Goal: Information Seeking & Learning: Check status

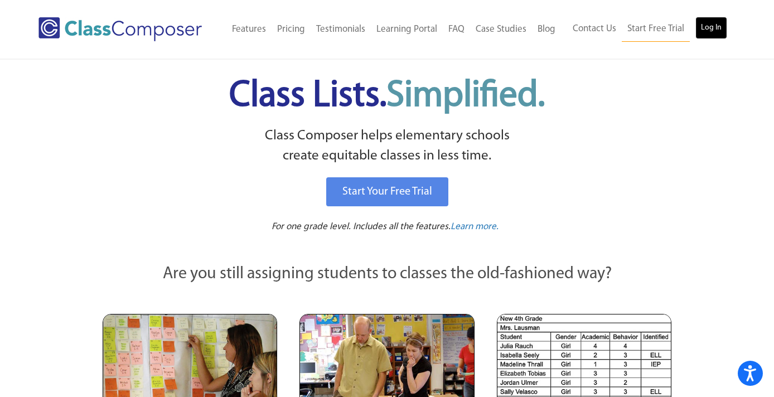
click at [714, 27] on link "Log In" at bounding box center [712, 28] width 32 height 22
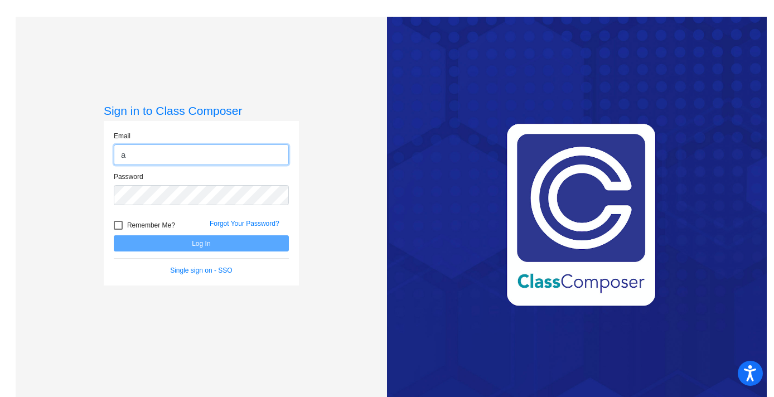
click at [177, 149] on input "a" at bounding box center [201, 154] width 175 height 21
type input "[EMAIL_ADDRESS][DOMAIN_NAME]"
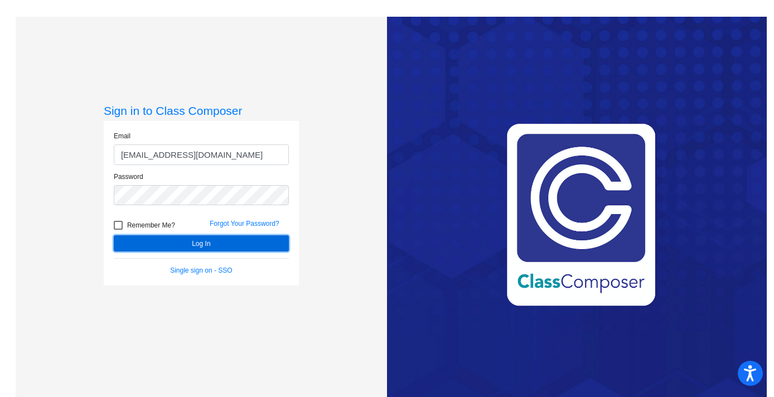
click at [182, 244] on button "Log In" at bounding box center [201, 243] width 175 height 16
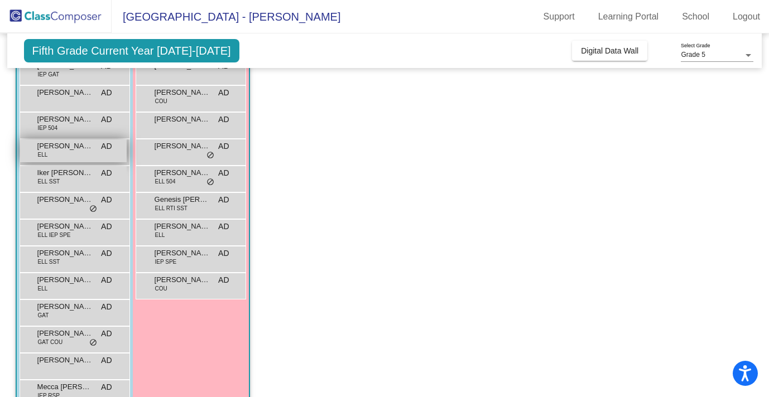
scroll to position [164, 0]
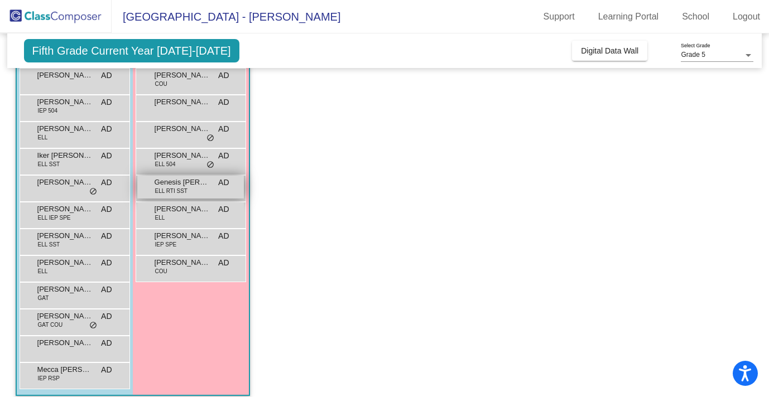
click at [184, 188] on span "ELL RTI SST" at bounding box center [171, 191] width 32 height 8
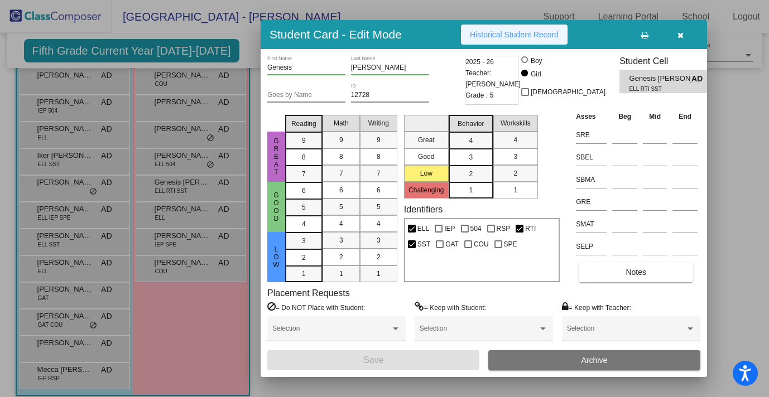
click at [498, 37] on span "Historical Student Record" at bounding box center [514, 34] width 89 height 9
click at [682, 38] on icon "button" at bounding box center [680, 35] width 6 height 8
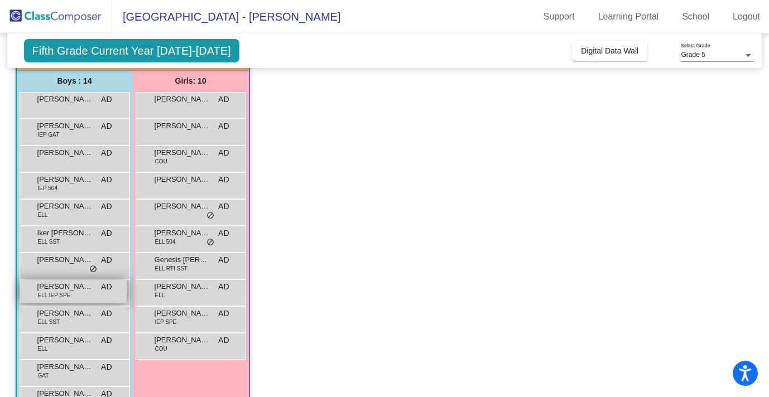
scroll to position [83, 0]
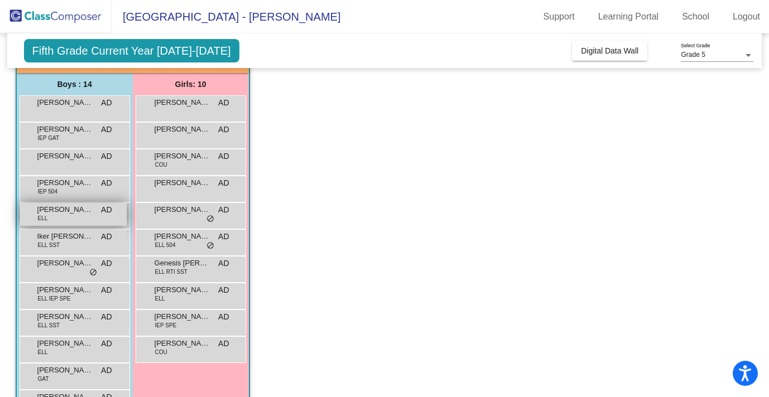
click at [64, 223] on div "Ezequiel Montes Romo ELL AD lock do_not_disturb_alt" at bounding box center [73, 214] width 107 height 23
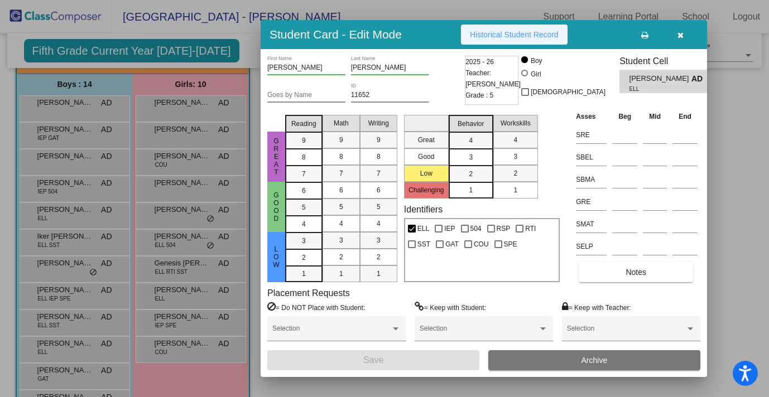
click at [527, 36] on span "Historical Student Record" at bounding box center [514, 34] width 89 height 9
click at [678, 36] on icon "button" at bounding box center [680, 35] width 6 height 8
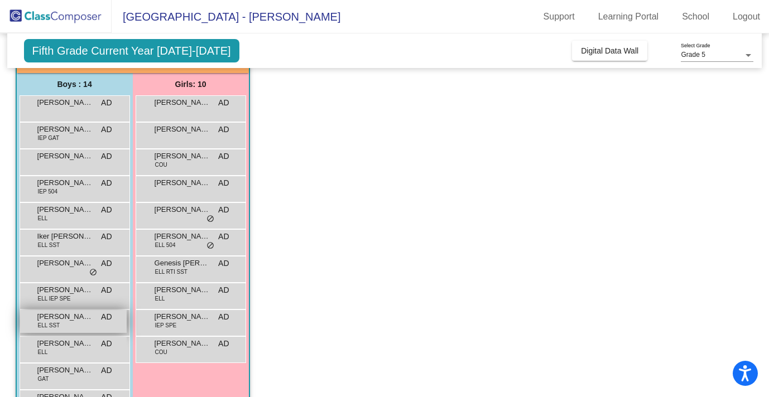
click at [65, 319] on span "Jonathan Garcia Hernandez" at bounding box center [65, 316] width 56 height 11
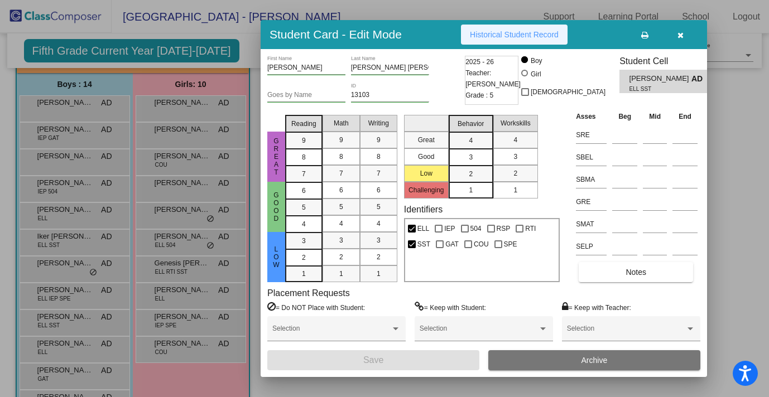
click at [508, 37] on span "Historical Student Record" at bounding box center [514, 34] width 89 height 9
click at [682, 38] on icon "button" at bounding box center [680, 35] width 6 height 8
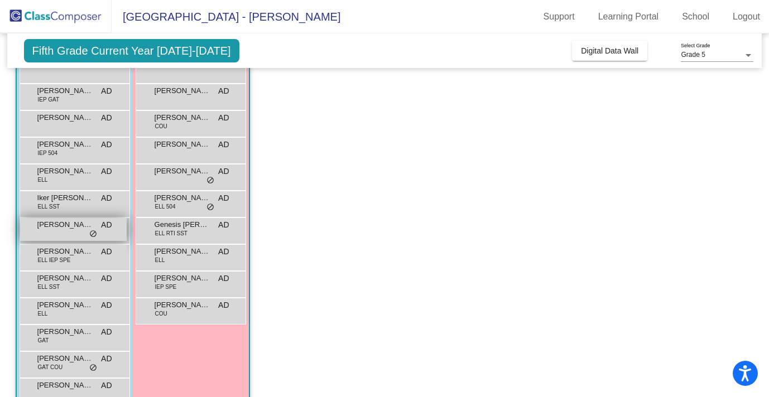
scroll to position [124, 0]
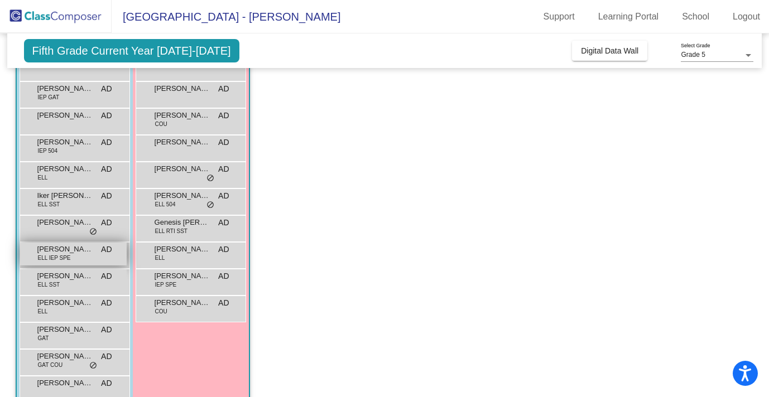
click at [74, 260] on div "Jason Aranjo ELL IEP SPE AD lock do_not_disturb_alt" at bounding box center [73, 254] width 107 height 23
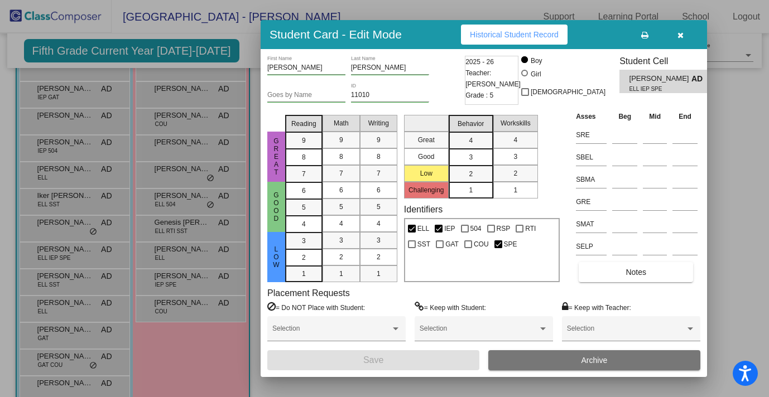
click at [557, 40] on button "Historical Student Record" at bounding box center [514, 35] width 107 height 20
